Goal: Information Seeking & Learning: Learn about a topic

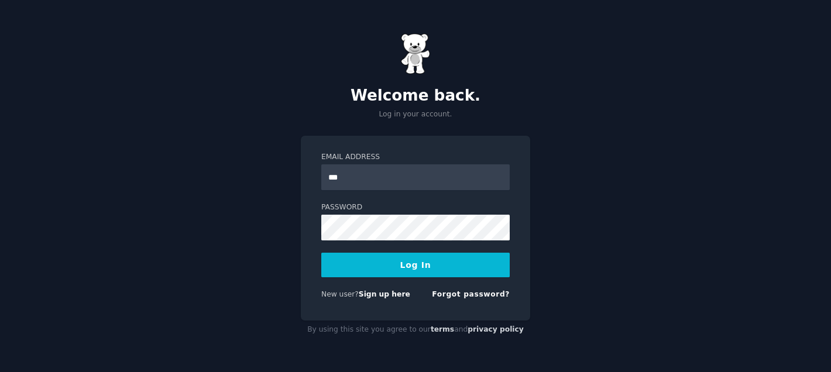
type input "**********"
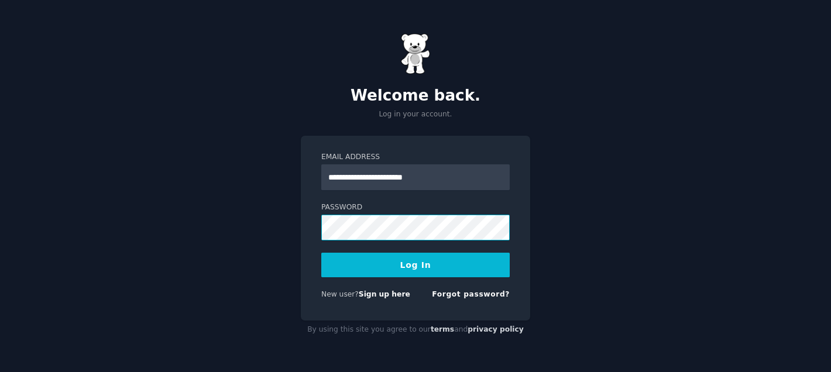
click at [321, 253] on button "Log In" at bounding box center [415, 265] width 188 height 25
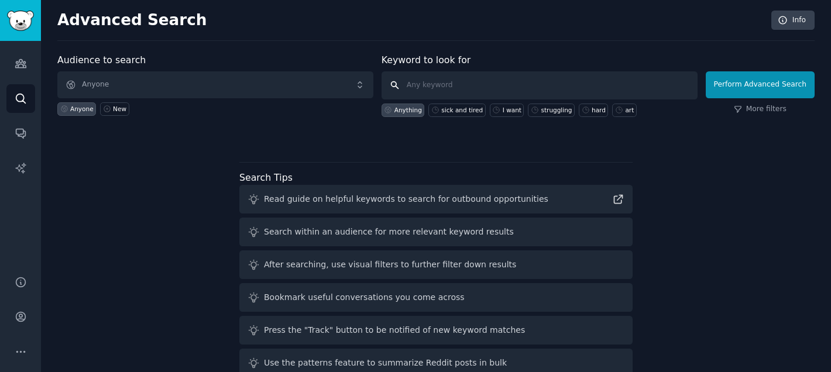
click at [454, 80] on input "text" at bounding box center [540, 85] width 316 height 28
type input "[PERSON_NAME] certification"
click button "Perform Advanced Search" at bounding box center [760, 84] width 109 height 27
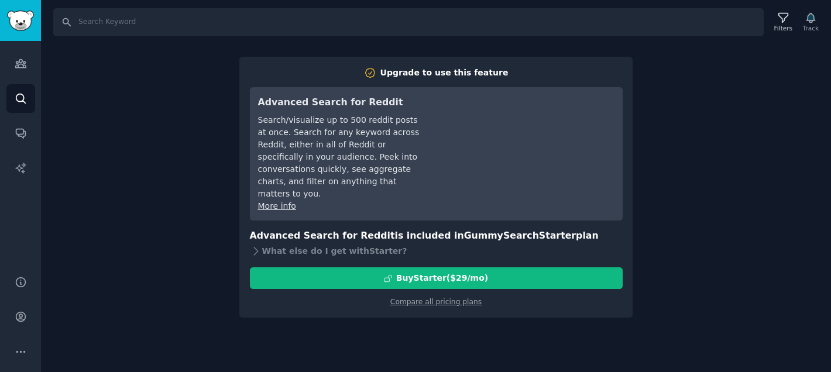
click at [203, 198] on div "Search Filters Track Upgrade to use this feature Advanced Search for Reddit Sea…" at bounding box center [436, 186] width 790 height 372
click at [119, 28] on input "Search" at bounding box center [408, 22] width 710 height 28
type input "[PERSON_NAME] certification"
click at [14, 26] on img "Sidebar" at bounding box center [20, 21] width 27 height 20
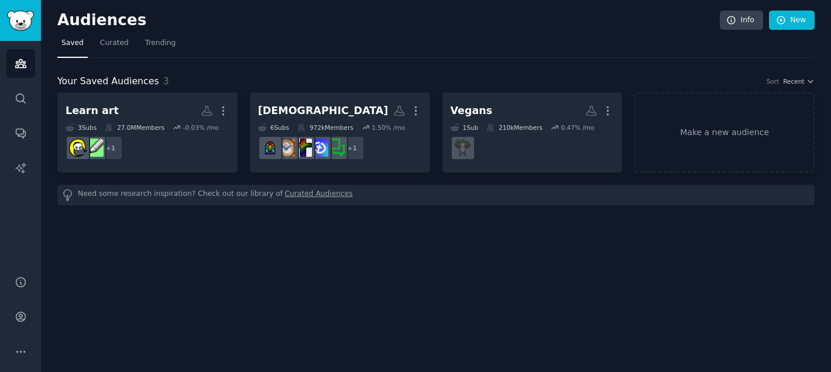
click at [23, 118] on div "Audiences Search Conversations AI Reports" at bounding box center [20, 151] width 41 height 221
click at [18, 101] on icon "Sidebar" at bounding box center [20, 98] width 9 height 9
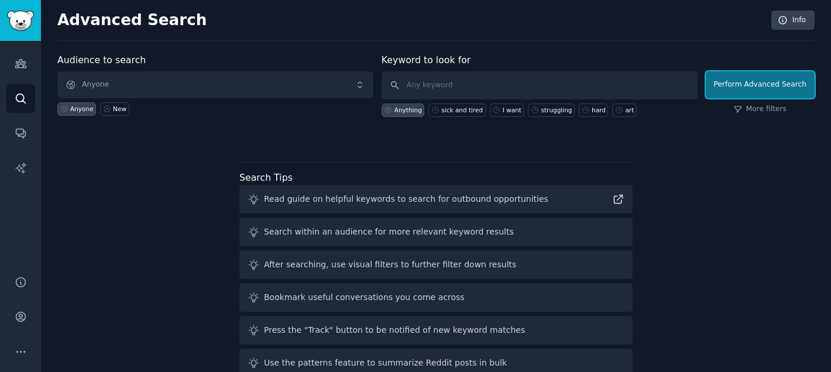
click at [736, 88] on button "Perform Advanced Search" at bounding box center [760, 84] width 109 height 27
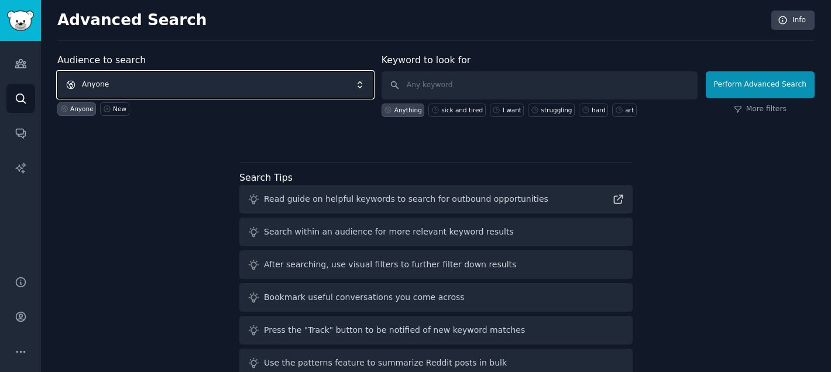
click at [269, 91] on span "Anyone" at bounding box center [215, 84] width 316 height 27
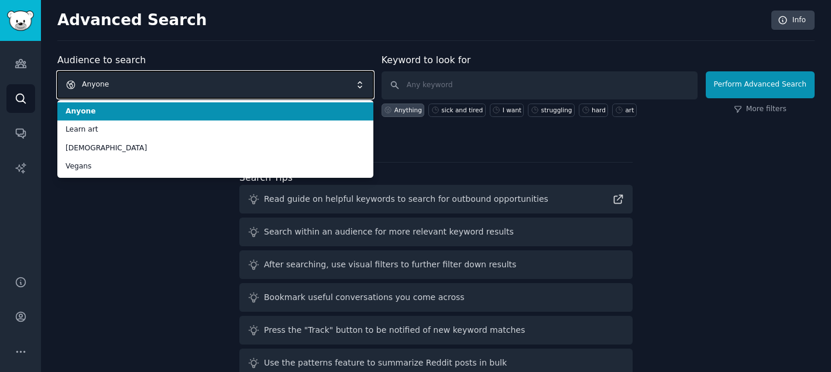
click at [270, 84] on span "Anyone" at bounding box center [215, 84] width 316 height 27
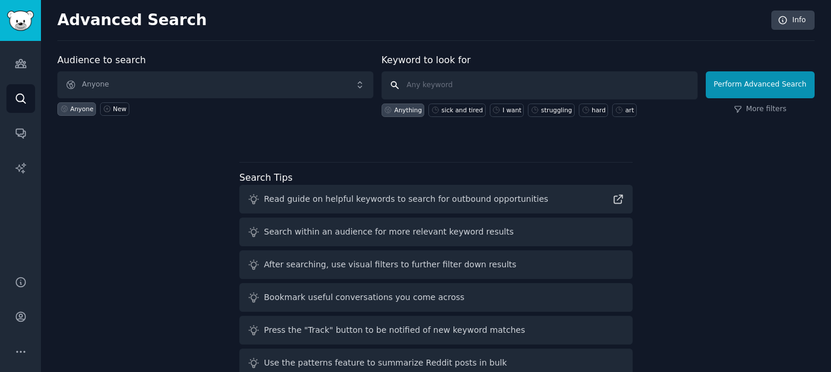
click at [437, 89] on input "text" at bounding box center [540, 85] width 316 height 28
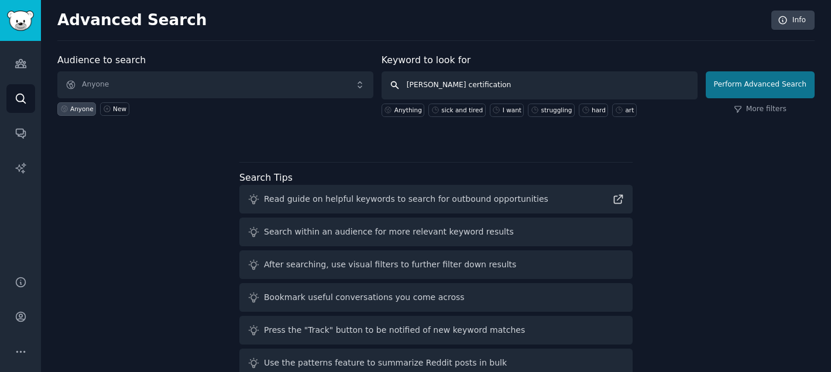
type input "[PERSON_NAME] certification"
click at [712, 75] on button "Perform Advanced Search" at bounding box center [760, 84] width 109 height 27
